Goal: Navigation & Orientation: Find specific page/section

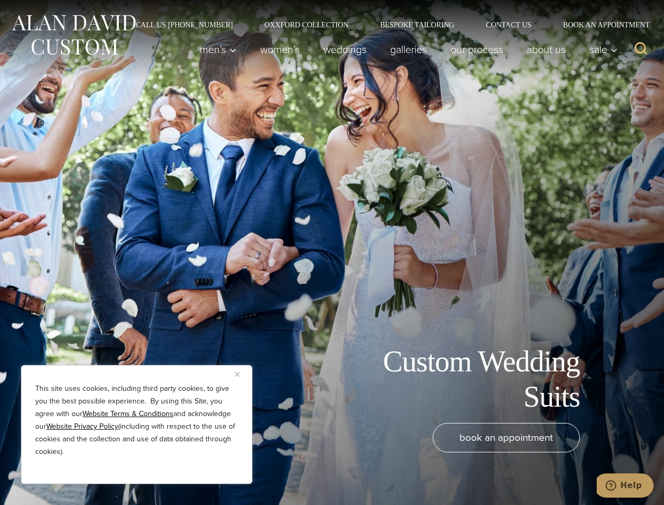
click at [332, 252] on div "Custom Wedding Suits book an appointment" at bounding box center [332, 252] width 664 height 505
click at [241, 374] on button "Close" at bounding box center [241, 374] width 13 height 13
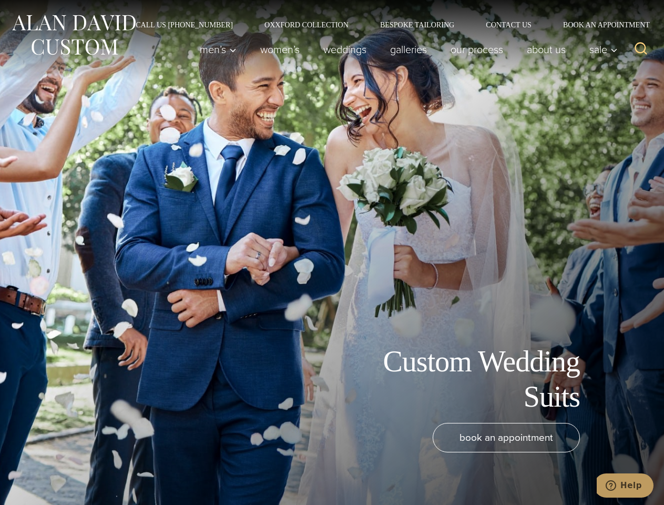
click at [137, 470] on div "book an appointment" at bounding box center [317, 459] width 612 height 72
click at [641, 49] on icon "Search" at bounding box center [641, 48] width 15 height 15
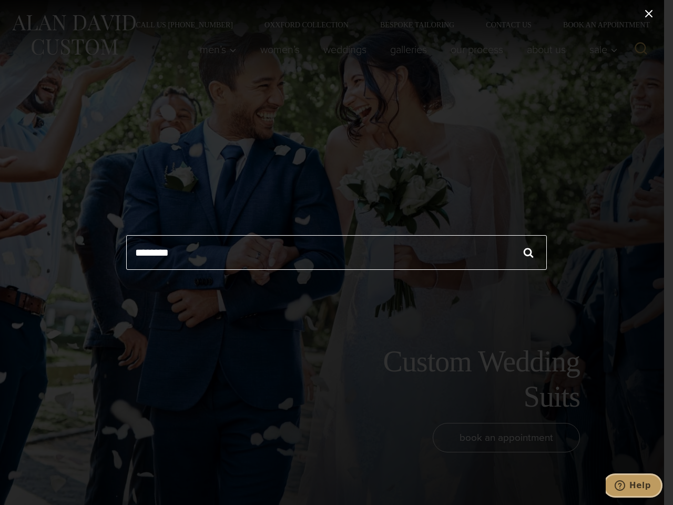
click at [625, 485] on icon "Help" at bounding box center [620, 485] width 11 height 11
